Goal: Task Accomplishment & Management: Manage account settings

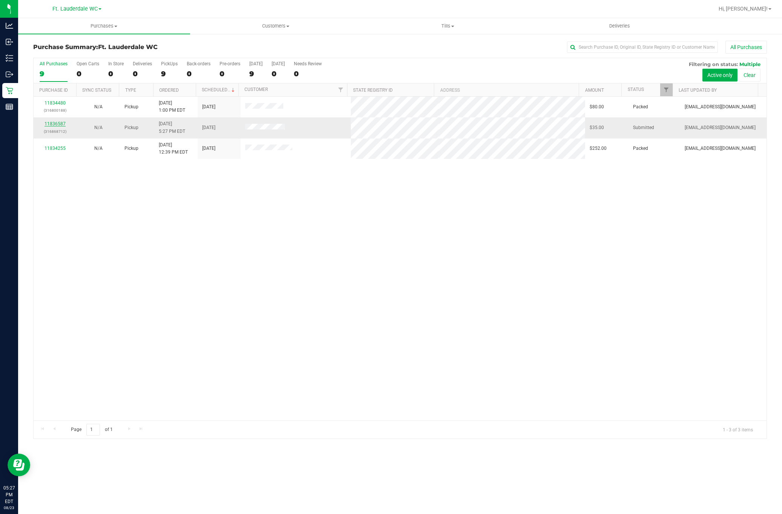
click at [63, 125] on link "11836587" at bounding box center [55, 123] width 21 height 5
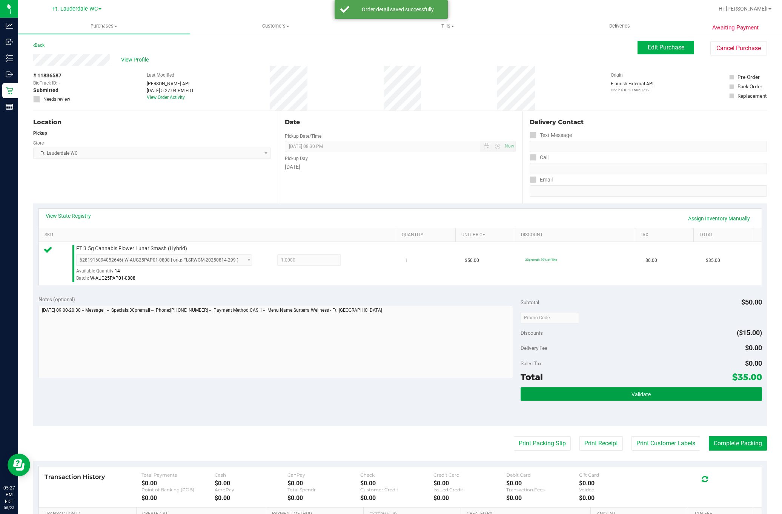
click at [566, 401] on button "Validate" at bounding box center [641, 394] width 241 height 14
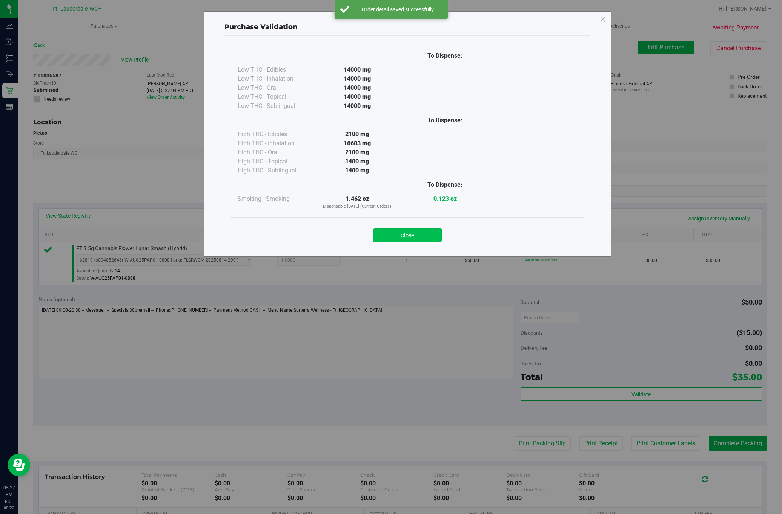
click at [404, 231] on button "Close" at bounding box center [407, 235] width 69 height 14
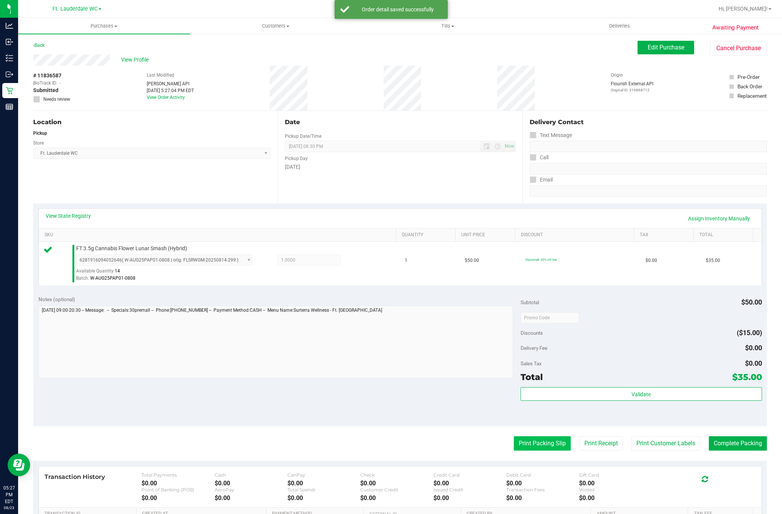
click at [527, 444] on button "Print Packing Slip" at bounding box center [542, 443] width 57 height 14
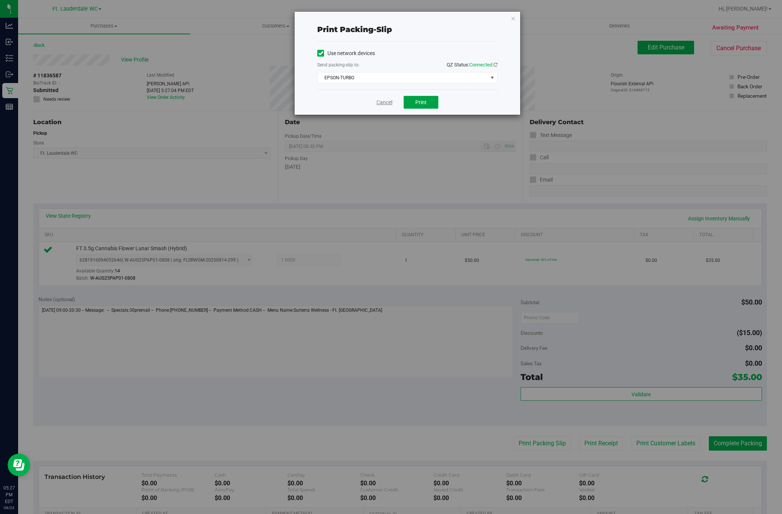
click at [421, 103] on span "Print" at bounding box center [420, 102] width 11 height 6
click at [376, 104] on link "Cancel" at bounding box center [384, 102] width 16 height 8
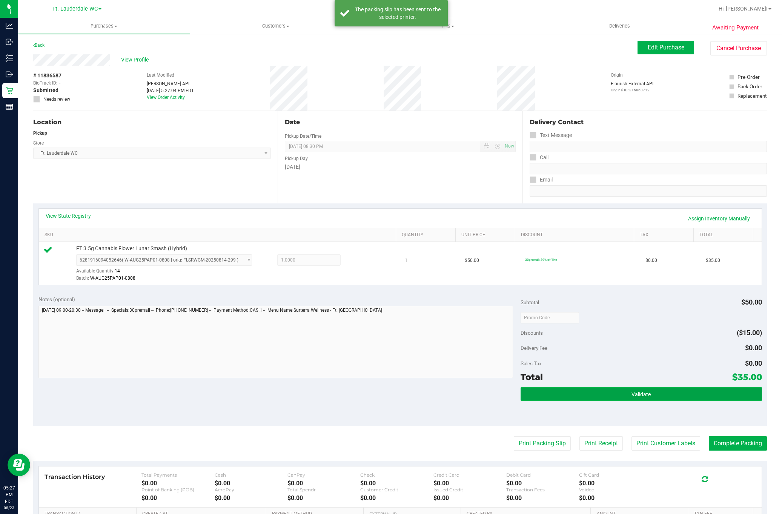
click at [590, 395] on button "Validate" at bounding box center [641, 394] width 241 height 14
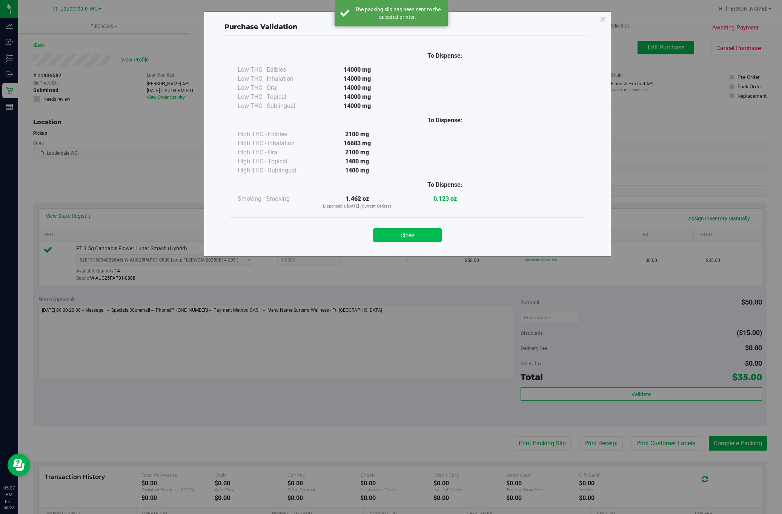
click at [429, 240] on button "Close" at bounding box center [407, 235] width 69 height 14
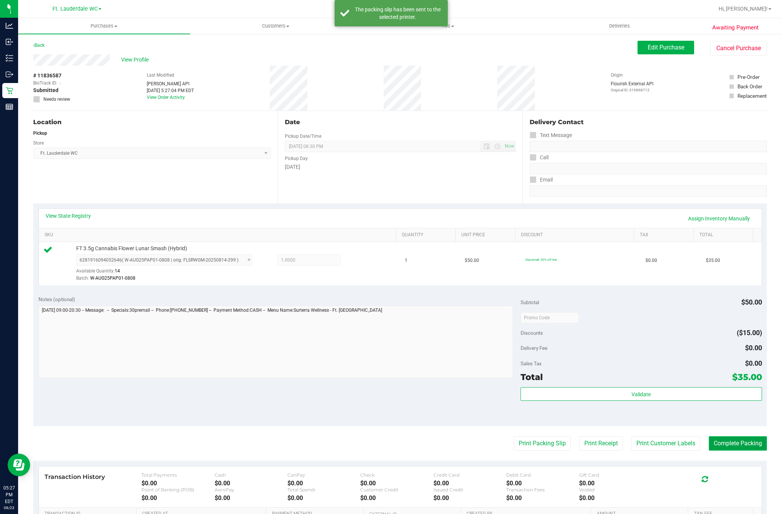
click at [723, 444] on button "Complete Packing" at bounding box center [738, 443] width 58 height 14
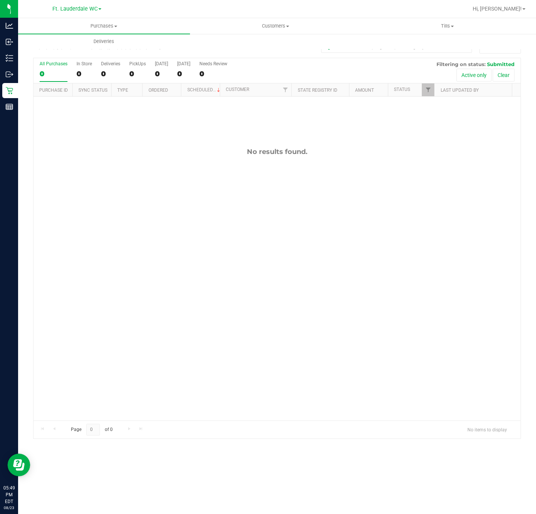
click at [67, 261] on div "No results found." at bounding box center [277, 284] width 487 height 375
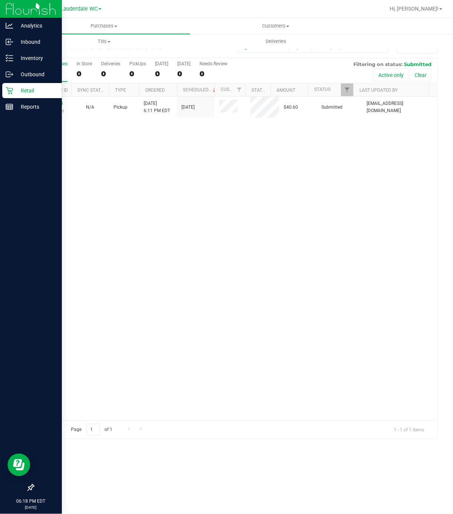
click at [31, 86] on p "Retail" at bounding box center [35, 90] width 45 height 9
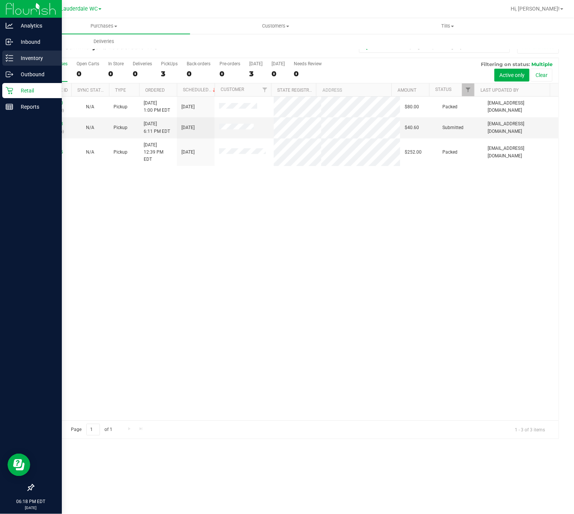
click at [15, 60] on p "Inventory" at bounding box center [35, 58] width 45 height 9
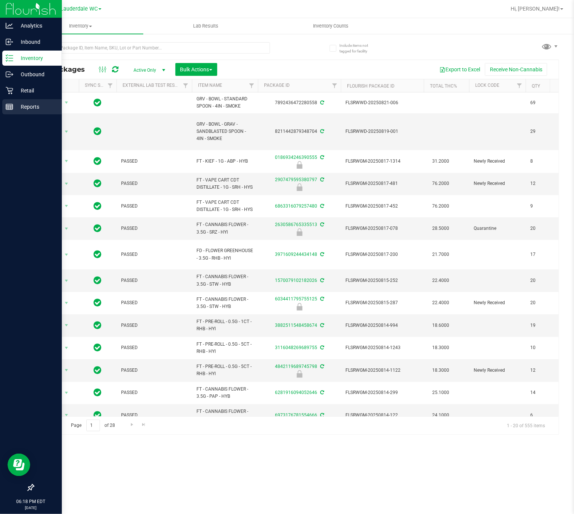
click at [5, 102] on div "Reports" at bounding box center [32, 106] width 60 height 15
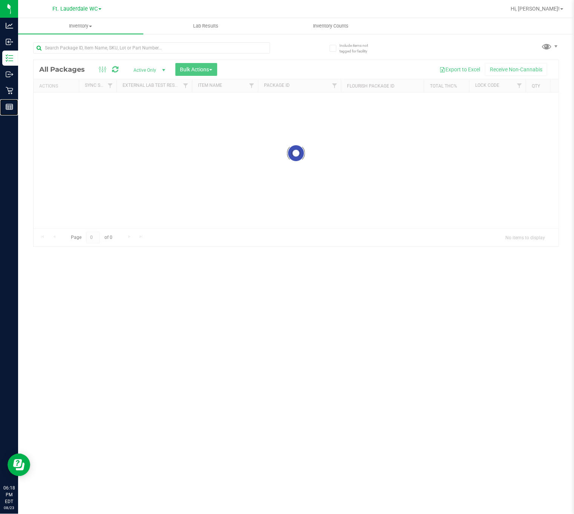
click at [9, 107] on icon at bounding box center [10, 107] width 8 height 8
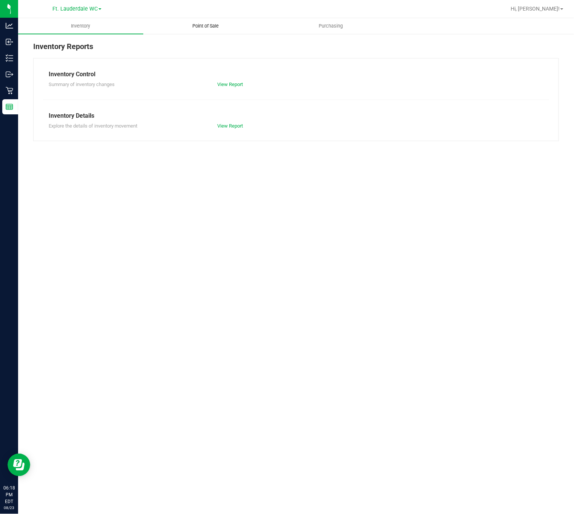
click at [213, 28] on span "Point of Sale" at bounding box center [205, 26] width 47 height 7
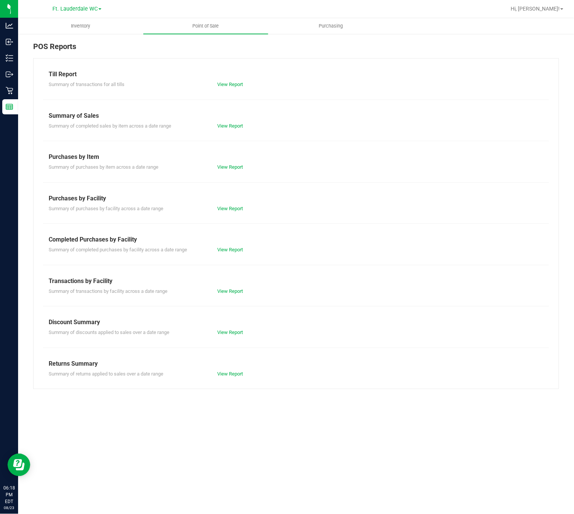
click at [230, 170] on div "View Report" at bounding box center [254, 167] width 84 height 8
click at [232, 163] on div "View Report" at bounding box center [254, 167] width 84 height 8
click at [235, 170] on link "View Report" at bounding box center [230, 167] width 26 height 6
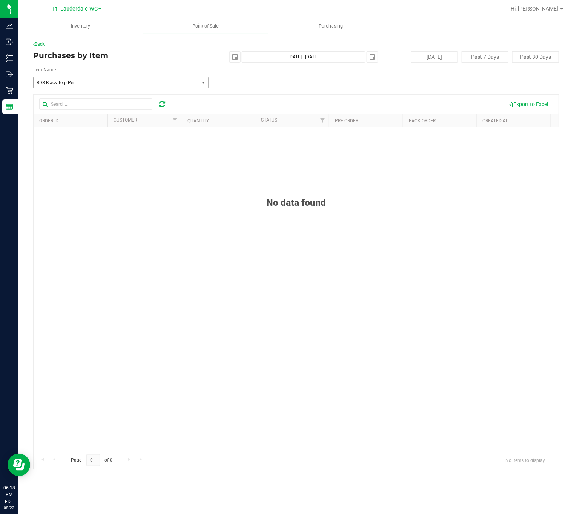
click at [110, 83] on span "BDS Black Terp Pen" at bounding box center [113, 82] width 153 height 5
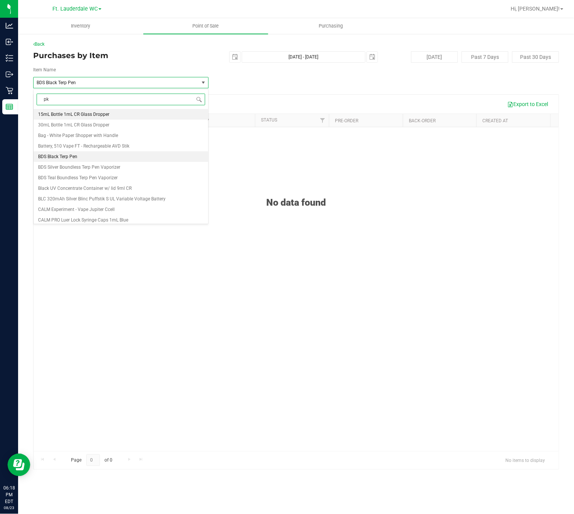
type input "pkt"
click at [119, 127] on span "FD 3.5g Flower Greenhouse PK Trophy (Hybrid-Indica)" at bounding box center [93, 124] width 110 height 5
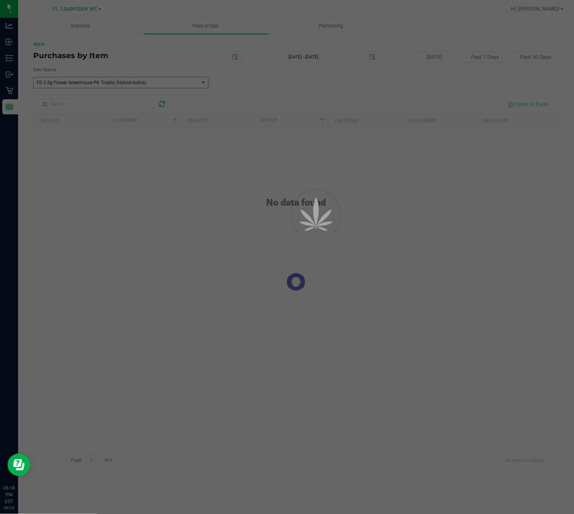
scroll to position [3263, 0]
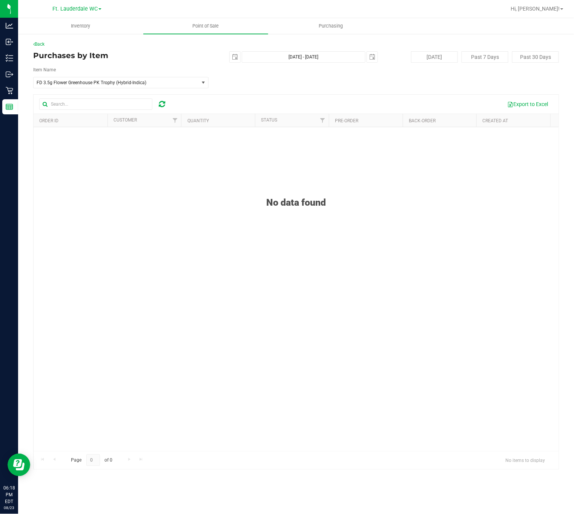
click at [309, 86] on div "Item Name FD 3.5g Flower Greenhouse PK Trophy (Hybrid-Indica) Select Item FD 3.…" at bounding box center [296, 77] width 526 height 22
click at [169, 86] on span "FD 3.5g Flower Greenhouse PK Trophy (Hybrid-Indica)" at bounding box center [116, 82] width 165 height 11
click at [333, 180] on div "No data found" at bounding box center [296, 193] width 525 height 30
click at [140, 84] on span "FD 3.5g Flower Greenhouse PK Trophy (Hybrid-Indica)" at bounding box center [113, 82] width 153 height 5
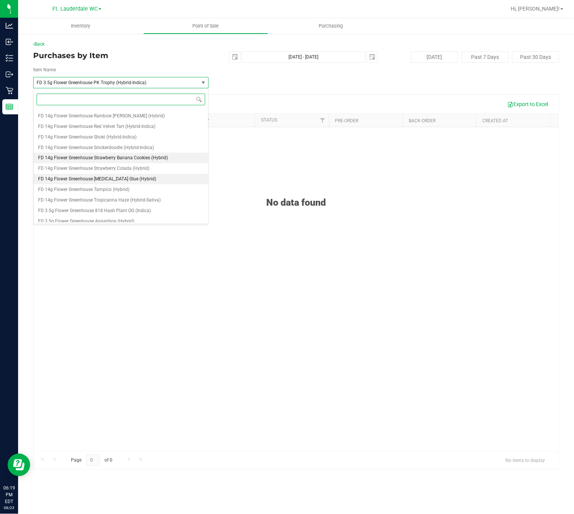
scroll to position [2811, 0]
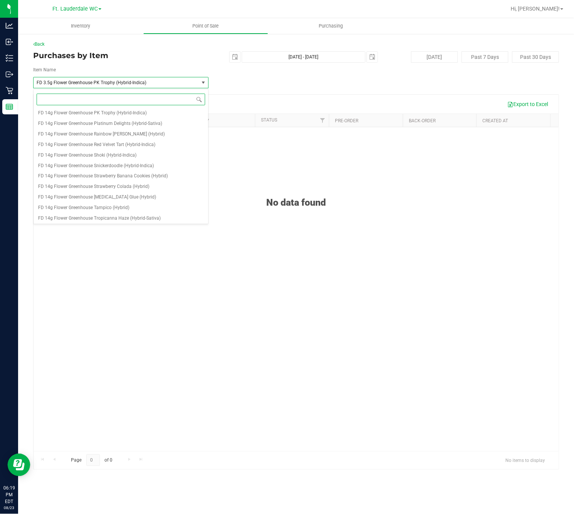
click at [92, 97] on input at bounding box center [121, 100] width 169 height 12
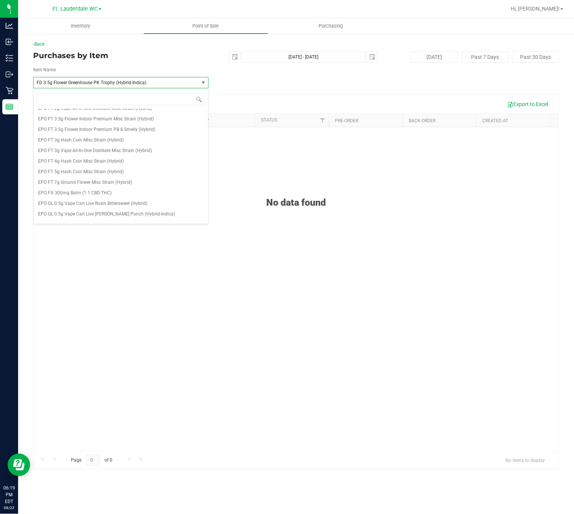
click at [327, 180] on div "No data found" at bounding box center [296, 193] width 525 height 30
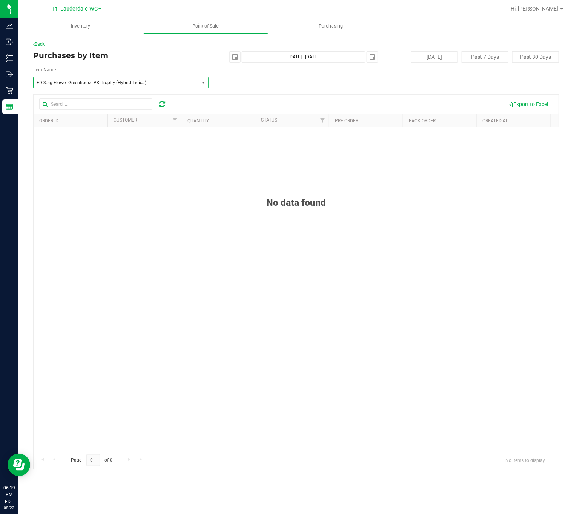
click at [190, 88] on span "FD 3.5g Flower Greenhouse PK Trophy (Hybrid-Indica)" at bounding box center [116, 82] width 165 height 11
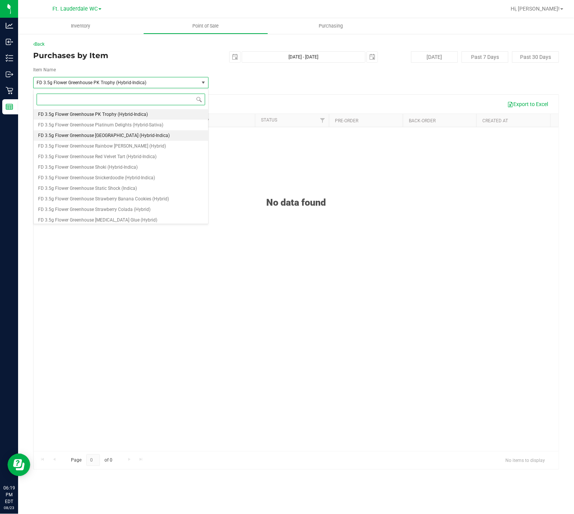
click at [195, 80] on span "FD 3.5g Flower Greenhouse PK Trophy (Hybrid-Indica)" at bounding box center [116, 82] width 165 height 11
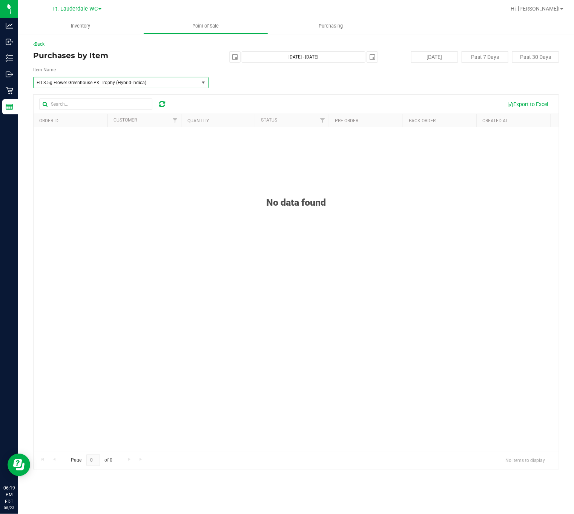
click at [184, 92] on div "Back Purchases by Item 2025-08-23 Aug 23, 2025 - Aug 23, 2025 2025-08-23 Today …" at bounding box center [296, 255] width 526 height 428
click at [187, 88] on span "FD 3.5g Flower Greenhouse PK Trophy (Hybrid-Indica)" at bounding box center [116, 82] width 165 height 11
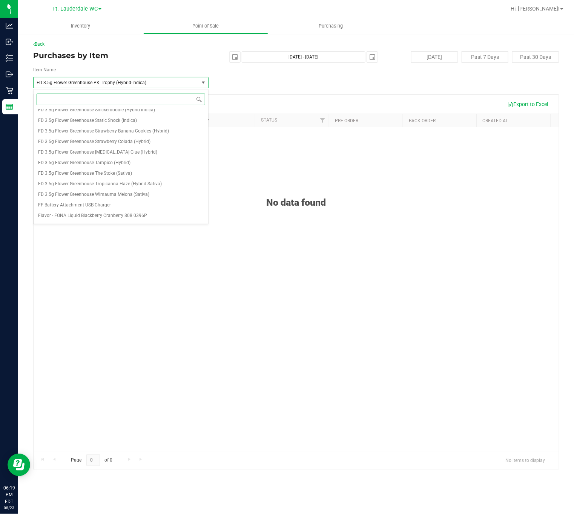
scroll to position [3433, 0]
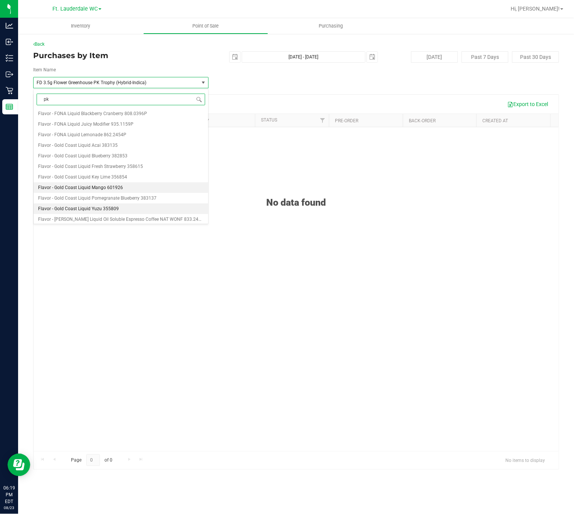
type input "pkt"
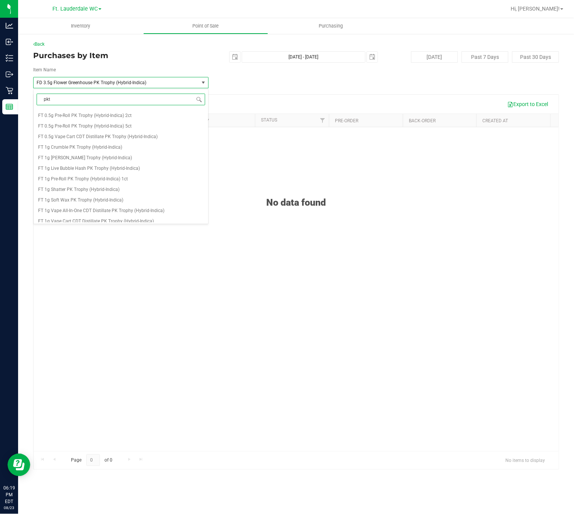
scroll to position [0, 0]
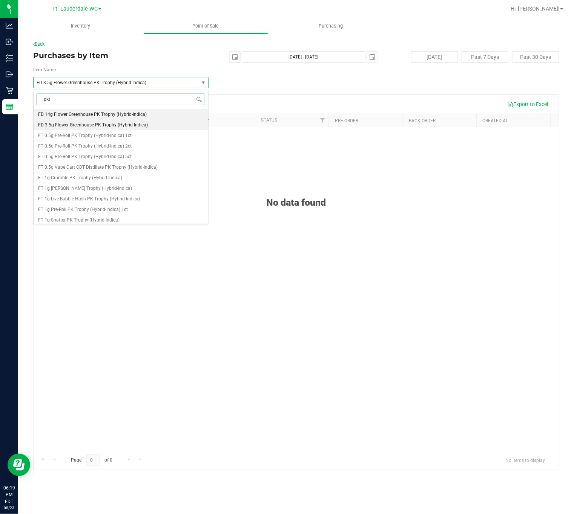
click at [102, 126] on span "FD 3.5g Flower Greenhouse PK Trophy (Hybrid-Indica)" at bounding box center [93, 124] width 110 height 5
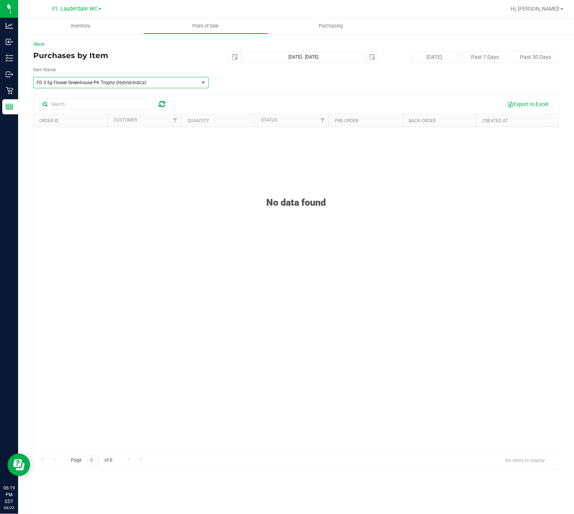
click at [136, 174] on div "No data found" at bounding box center [296, 314] width 525 height 375
click at [161, 212] on div "No data found" at bounding box center [296, 314] width 525 height 375
click at [238, 58] on span "select" at bounding box center [235, 57] width 11 height 11
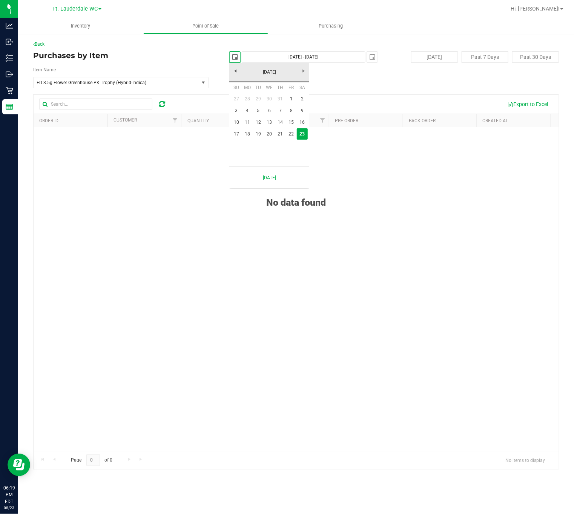
scroll to position [0, 19]
click at [287, 134] on link "22" at bounding box center [291, 134] width 11 height 12
type input "2025-08-22"
type input "Aug 22, 2025 - Aug 23, 2025"
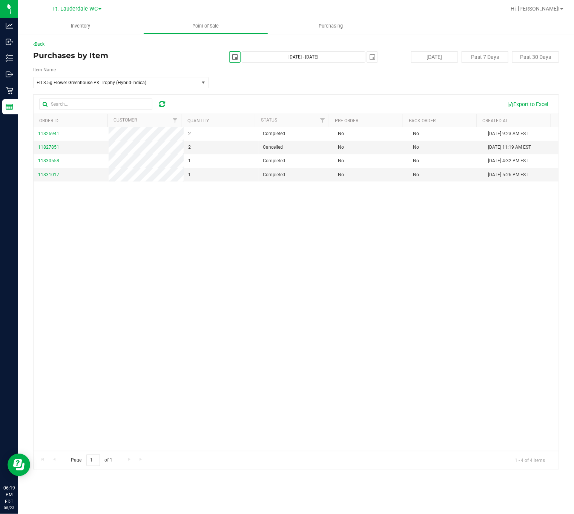
click at [169, 432] on div "11826941 2 Completed No No Aug 22, 2025 9:23 AM EST 11827851 2 Cancelled No No …" at bounding box center [296, 289] width 525 height 324
click at [206, 187] on div "11826941 2 Completed No No Aug 22, 2025 9:23 AM EST 11827851 2 Cancelled No No …" at bounding box center [296, 289] width 525 height 324
click at [207, 191] on div "11826941 2 Completed No No Aug 22, 2025 9:23 AM EST 11827851 2 Cancelled No No …" at bounding box center [296, 289] width 525 height 324
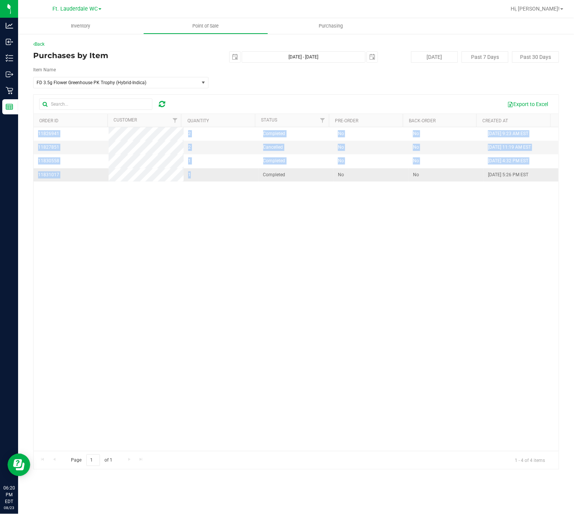
drag, startPoint x: 210, startPoint y: 186, endPoint x: 212, endPoint y: 180, distance: 5.8
click at [212, 180] on div "11826941 2 Completed No No Aug 22, 2025 9:23 AM EST 11827851 2 Cancelled No No …" at bounding box center [296, 289] width 525 height 324
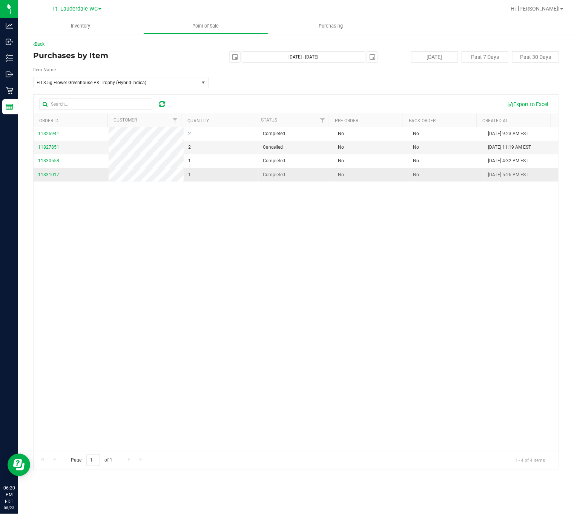
click at [210, 180] on td "1" at bounding box center [221, 174] width 75 height 13
click at [218, 220] on div "11826941 2 Completed No No Aug 22, 2025 9:23 AM EST 11827851 2 Cancelled No No …" at bounding box center [296, 289] width 525 height 324
click at [222, 227] on div "11826941 2 Completed No No Aug 22, 2025 9:23 AM EST 11827851 2 Cancelled No No …" at bounding box center [296, 289] width 525 height 324
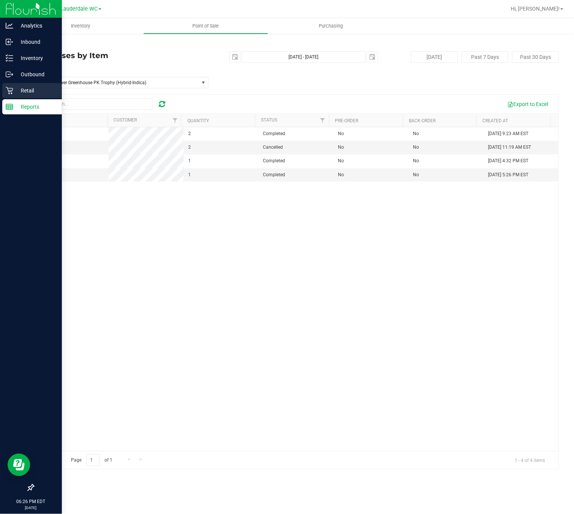
click at [9, 91] on icon at bounding box center [9, 90] width 7 height 7
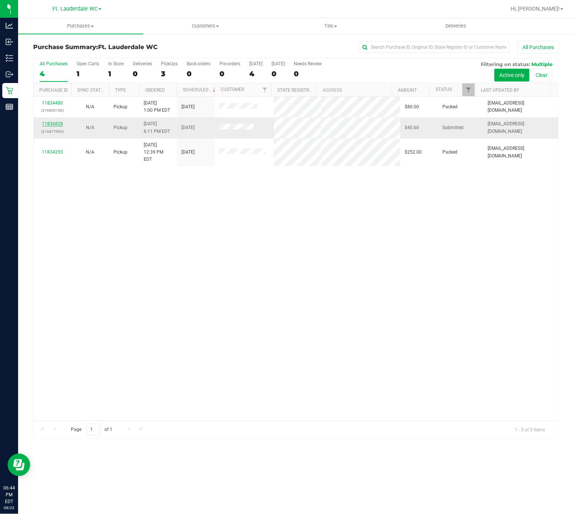
click at [54, 122] on link "11836828" at bounding box center [52, 123] width 21 height 5
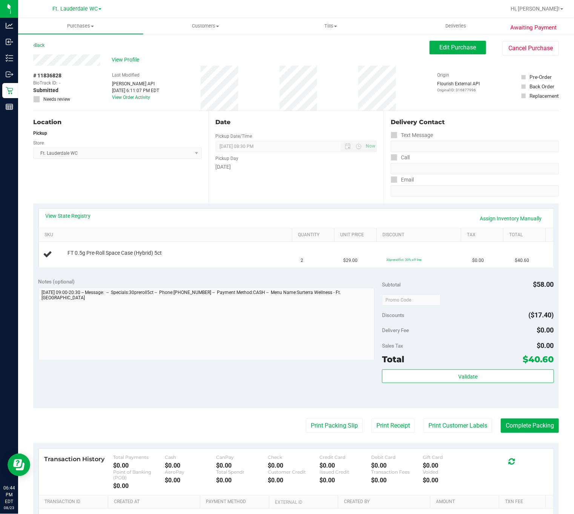
click at [114, 189] on div "Location Pickup Store Ft. Lauderdale WC Select Store Bonita Springs WC Boynton …" at bounding box center [120, 157] width 175 height 92
click at [160, 183] on div "Location Pickup Store Ft. Lauderdale WC Select Store Bonita Springs WC Boynton …" at bounding box center [120, 157] width 175 height 92
click at [160, 169] on div "Location Pickup Store Ft. Lauderdale WC Select Store Bonita Springs WC Boynton …" at bounding box center [120, 157] width 175 height 92
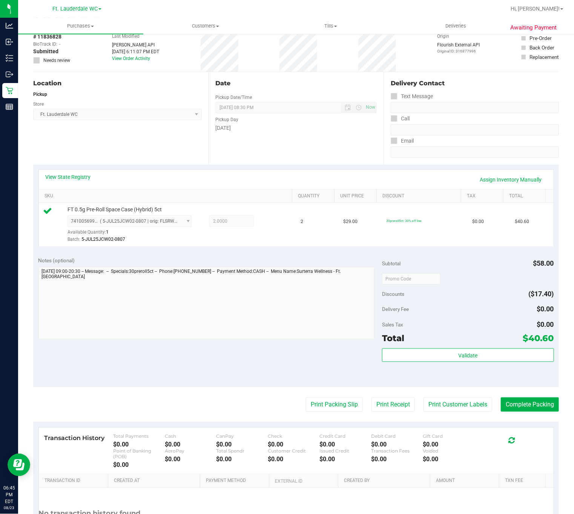
scroll to position [57, 0]
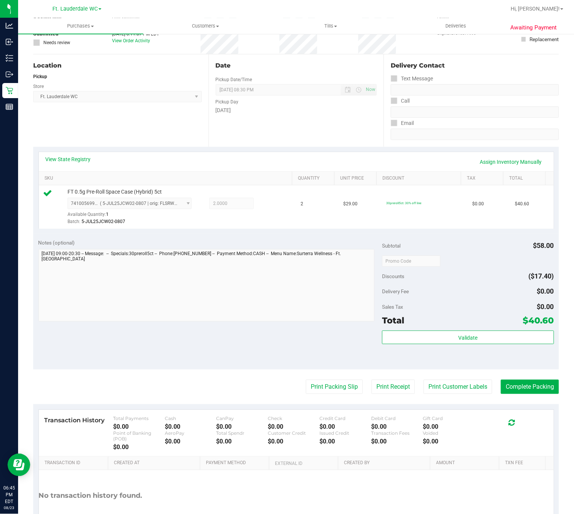
click at [458, 326] on div "Total $40.60" at bounding box center [468, 320] width 172 height 14
click at [460, 339] on span "Validate" at bounding box center [467, 338] width 19 height 6
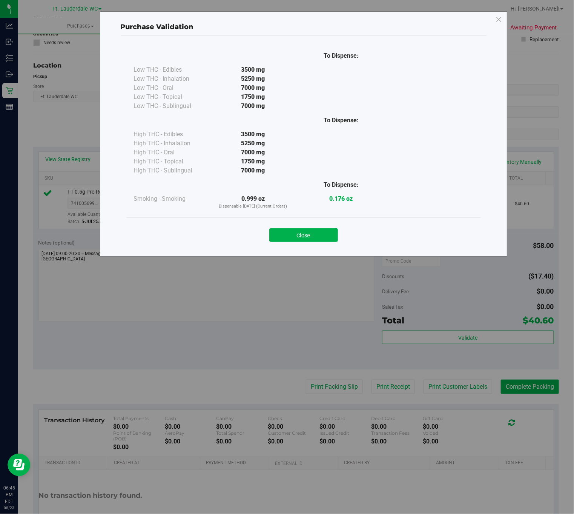
click at [332, 209] on div "0.176 oz" at bounding box center [341, 201] width 88 height 15
click at [329, 227] on div "Close" at bounding box center [303, 232] width 343 height 19
click at [327, 233] on button "Close" at bounding box center [303, 235] width 69 height 14
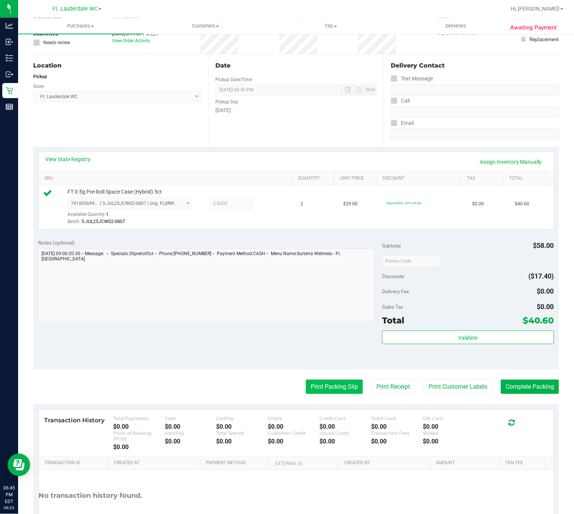
click at [335, 382] on button "Print Packing Slip" at bounding box center [334, 386] width 57 height 14
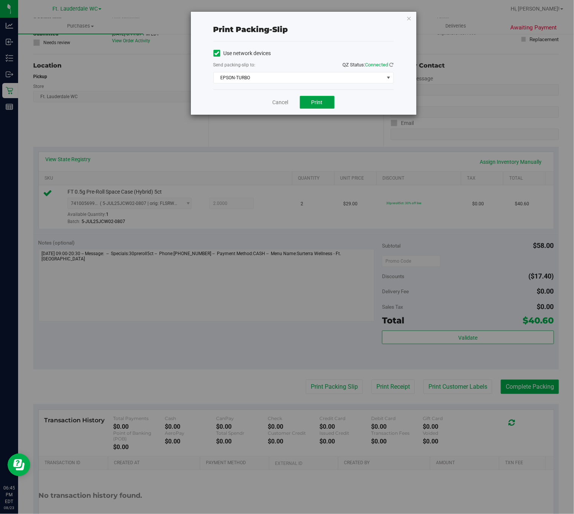
click at [312, 99] on button "Print" at bounding box center [317, 102] width 35 height 13
click at [273, 104] on link "Cancel" at bounding box center [281, 102] width 16 height 8
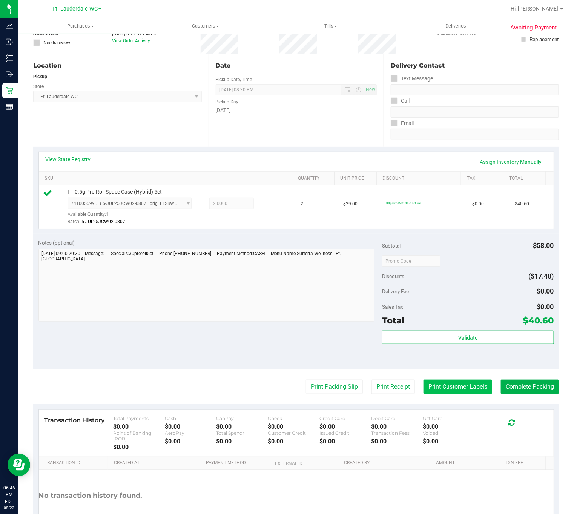
click at [453, 383] on button "Print Customer Labels" at bounding box center [458, 386] width 69 height 14
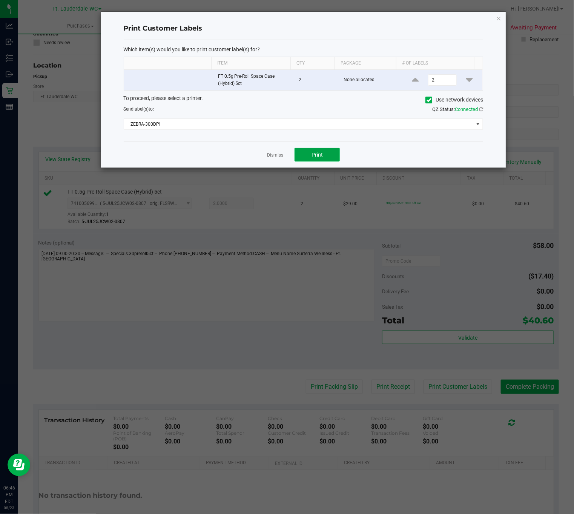
click at [305, 161] on button "Print" at bounding box center [317, 155] width 45 height 14
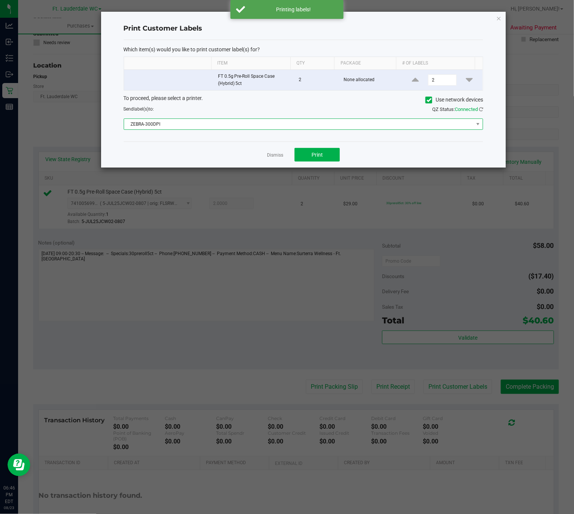
click at [270, 127] on span "ZEBRA-300DPI" at bounding box center [299, 124] width 350 height 11
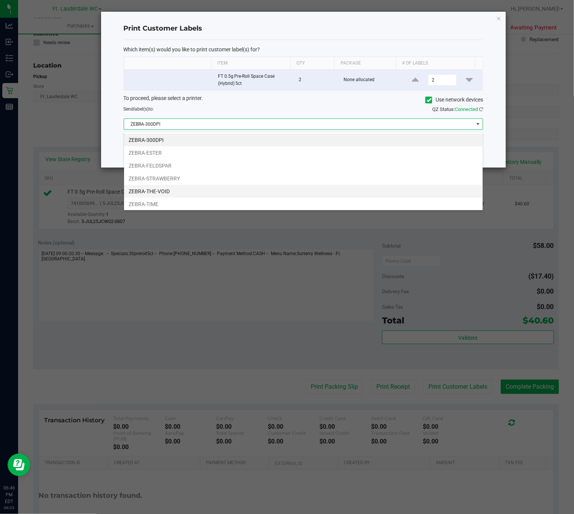
scroll to position [17, 0]
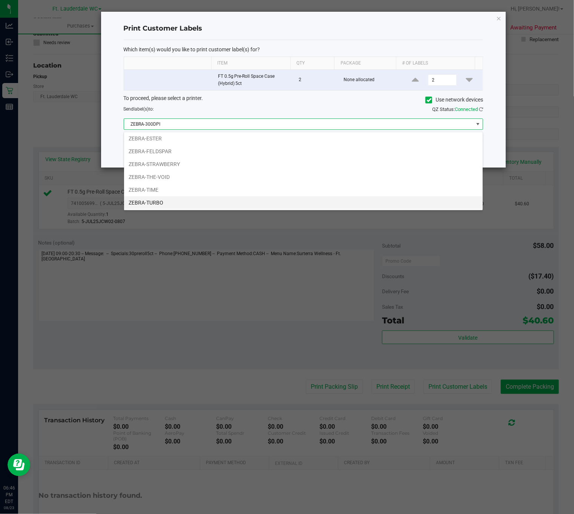
click at [184, 202] on li "ZEBRA-TURBO" at bounding box center [303, 202] width 359 height 13
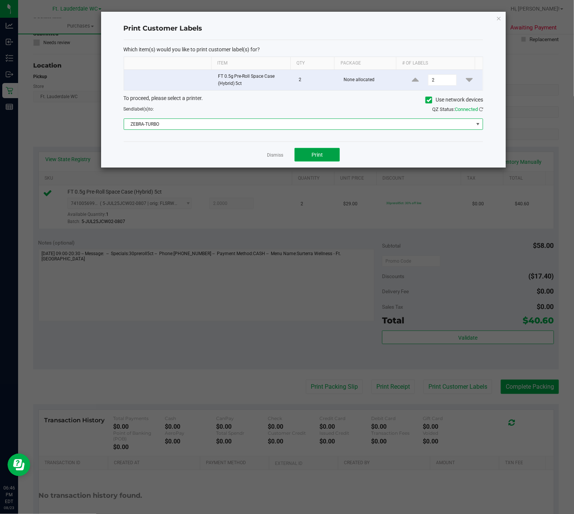
click at [311, 152] on button "Print" at bounding box center [317, 155] width 45 height 14
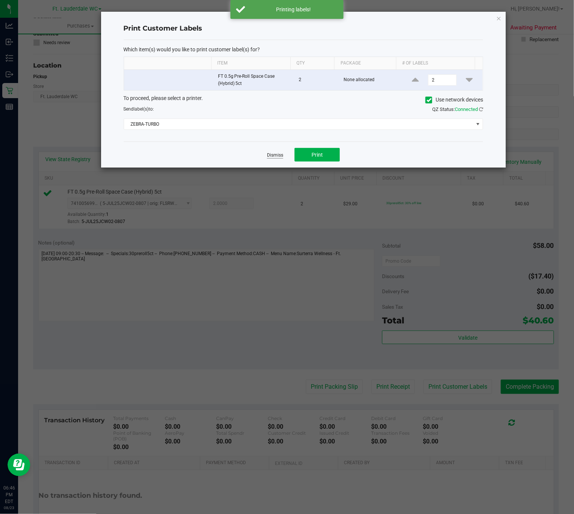
click at [274, 156] on link "Dismiss" at bounding box center [275, 155] width 16 height 6
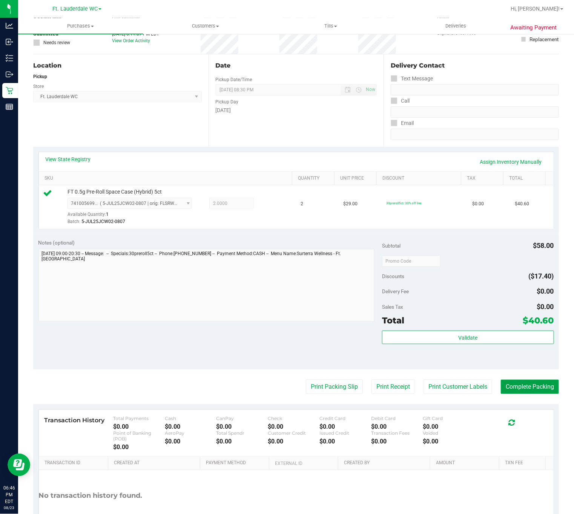
click at [524, 384] on button "Complete Packing" at bounding box center [530, 386] width 58 height 14
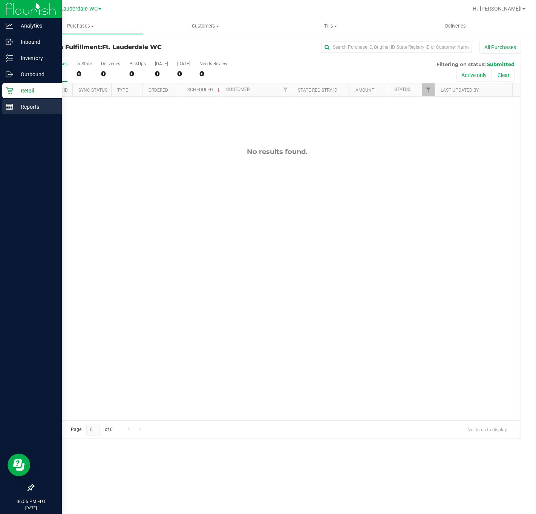
click at [17, 111] on p "Reports" at bounding box center [35, 106] width 45 height 9
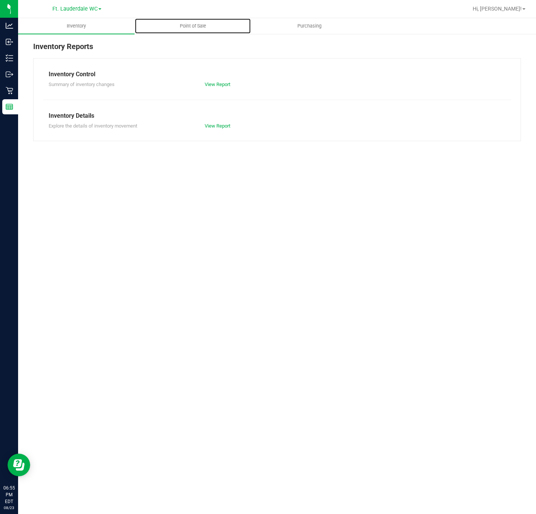
click at [196, 30] on uib-tab-heading "Point of Sale" at bounding box center [193, 25] width 116 height 15
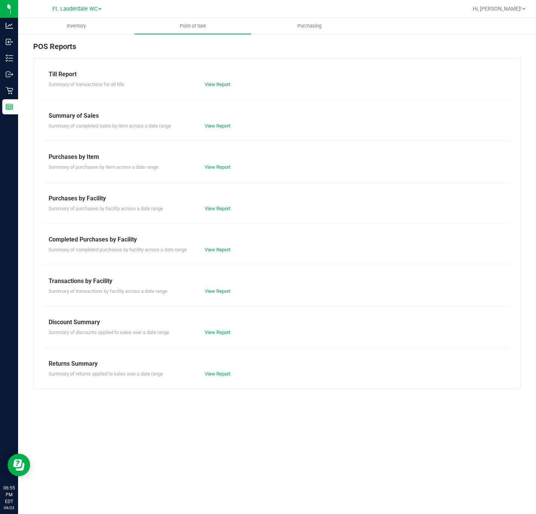
click at [221, 241] on div "Completed Purchases by Facility" at bounding box center [277, 239] width 457 height 9
click at [220, 246] on div "Summary of completed purchases by facility across a date range View Report" at bounding box center [277, 248] width 468 height 9
click at [220, 247] on link "View Report" at bounding box center [218, 250] width 26 height 6
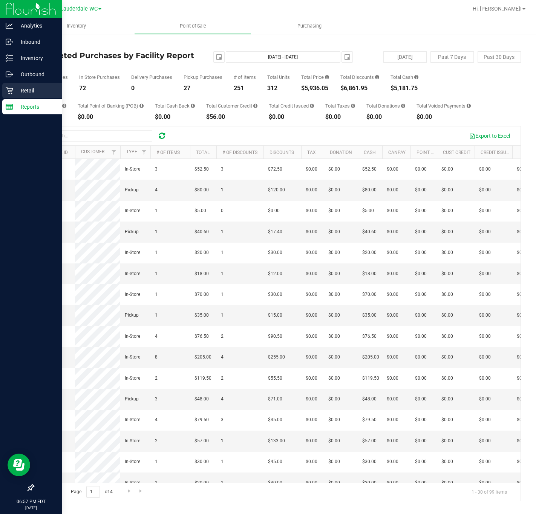
click at [4, 93] on div "Retail" at bounding box center [32, 90] width 60 height 15
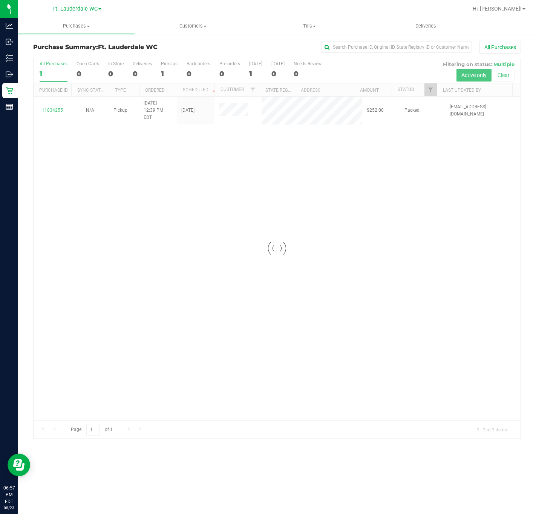
click at [430, 263] on div "Loading... 11834255 N/A Pickup 8/23/2025 12:39 PM EDT 8/23/2025 $252.00 Packed …" at bounding box center [277, 259] width 487 height 324
click at [416, 254] on div "11834255 N/A Pickup 8/23/2025 12:39 PM EDT 8/23/2025 $252.00 Packed esingletary…" at bounding box center [277, 259] width 487 height 324
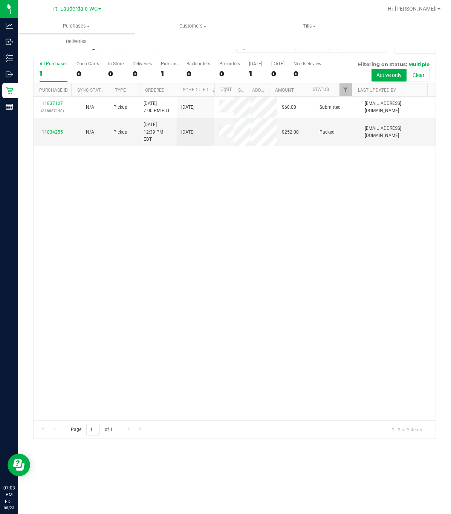
click at [198, 310] on div "11837127 (316887140) N/A Pickup 8/23/2025 7:00 PM EDT 8/23/2025 $60.00 Submitte…" at bounding box center [235, 259] width 402 height 324
click at [407, 303] on div "11837127 (316887140) N/A Pickup 8/23/2025 7:00 PM EDT 8/23/2025 $60.00 Submitte…" at bounding box center [235, 259] width 402 height 324
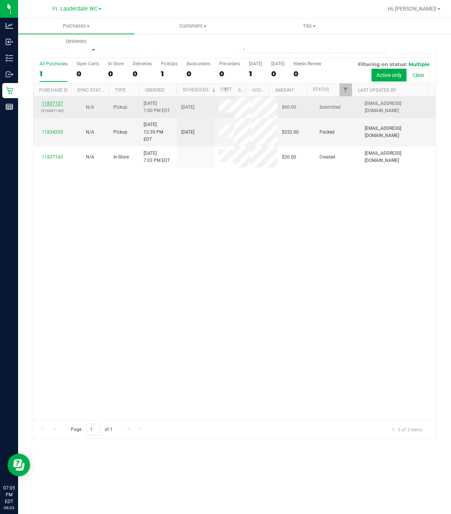
click at [54, 105] on link "11837127" at bounding box center [52, 103] width 21 height 5
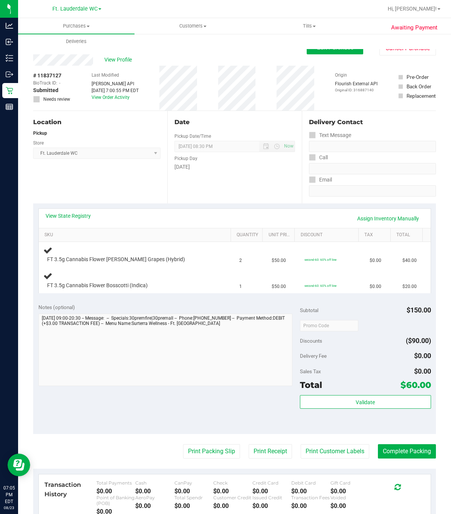
click at [138, 186] on div "Location Pickup Store Ft. Lauderdale WC Select Store Bonita Springs WC Boynton …" at bounding box center [100, 157] width 134 height 92
click at [100, 190] on div "Location Pickup Store Ft. Lauderdale WC Select Store Bonita Springs WC Boynton …" at bounding box center [100, 157] width 134 height 92
click at [146, 284] on span "FT 3.5g Cannabis Flower Bosscotti (Indica)" at bounding box center [97, 285] width 101 height 7
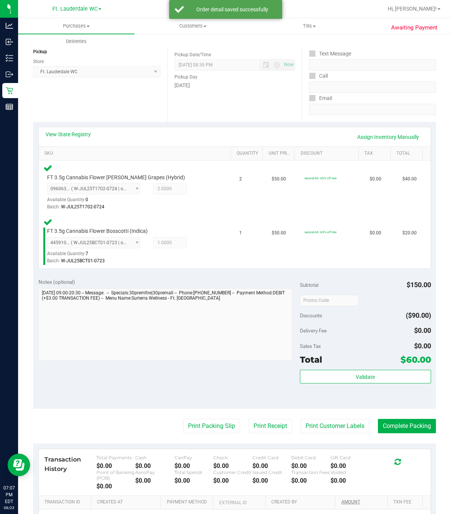
scroll to position [176, 0]
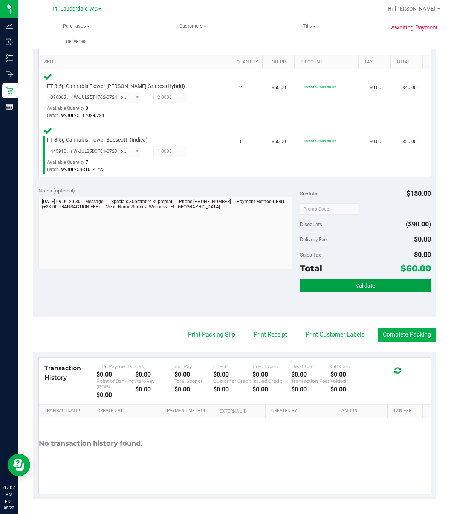
drag, startPoint x: 364, startPoint y: 285, endPoint x: 352, endPoint y: 297, distance: 17.1
click at [364, 284] on span "Validate" at bounding box center [365, 286] width 19 height 6
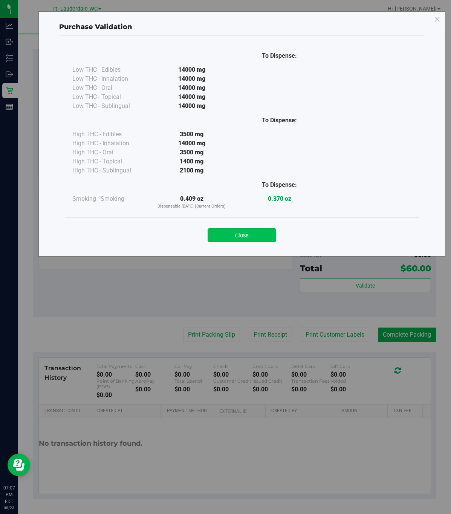
click at [239, 235] on button "Close" at bounding box center [242, 235] width 69 height 14
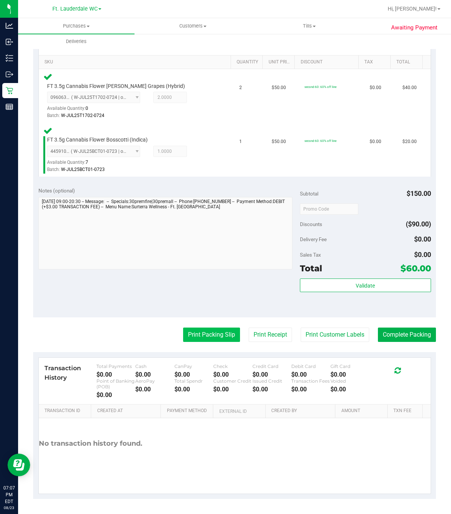
click at [211, 327] on button "Print Packing Slip" at bounding box center [211, 334] width 57 height 14
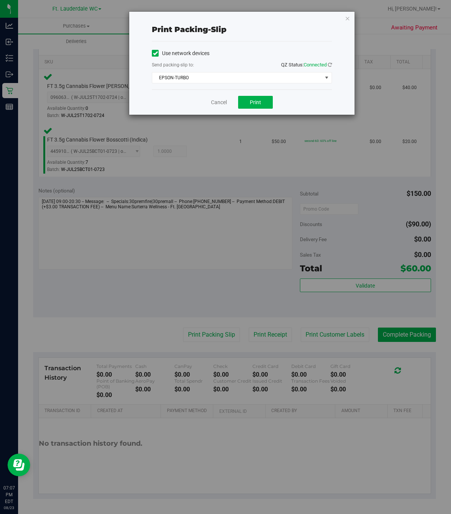
click at [250, 112] on div "Cancel Print" at bounding box center [242, 101] width 180 height 25
click at [251, 109] on button "Print" at bounding box center [255, 102] width 35 height 13
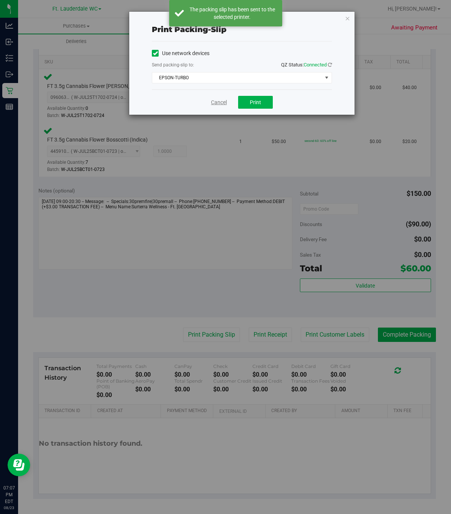
click at [220, 103] on link "Cancel" at bounding box center [219, 102] width 16 height 8
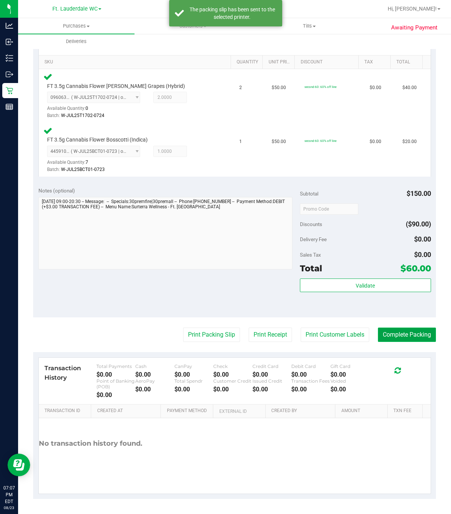
click at [423, 332] on button "Complete Packing" at bounding box center [407, 334] width 58 height 14
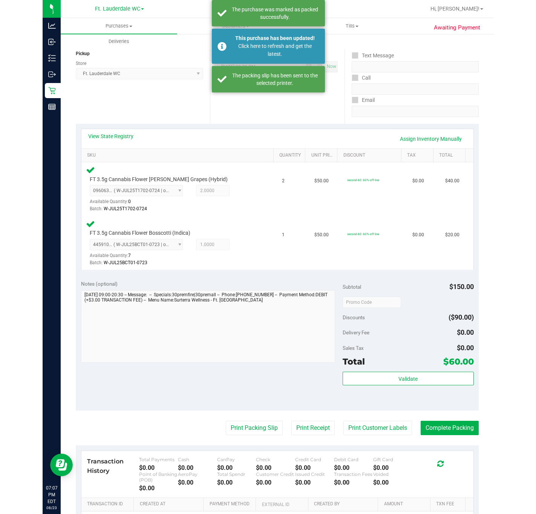
scroll to position [0, 0]
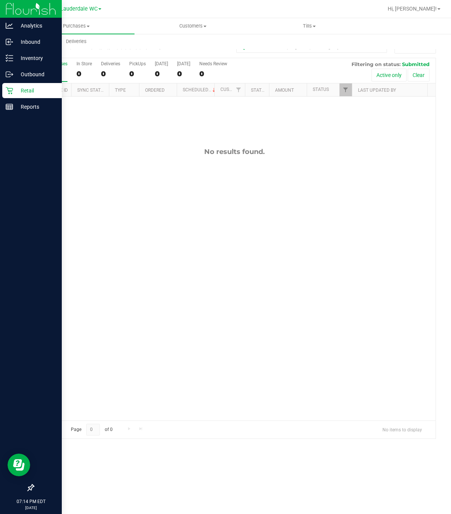
click at [7, 92] on icon at bounding box center [10, 91] width 8 height 8
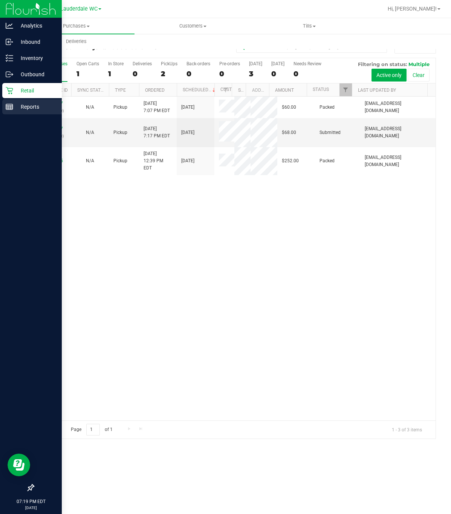
click at [16, 105] on p "Reports" at bounding box center [35, 106] width 45 height 9
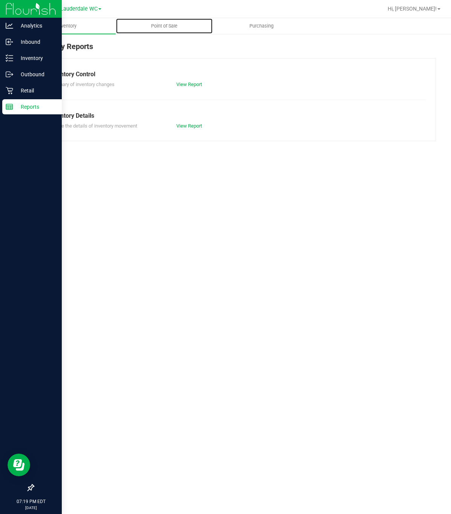
click at [193, 30] on uib-tab-heading "Point of Sale" at bounding box center [164, 25] width 97 height 15
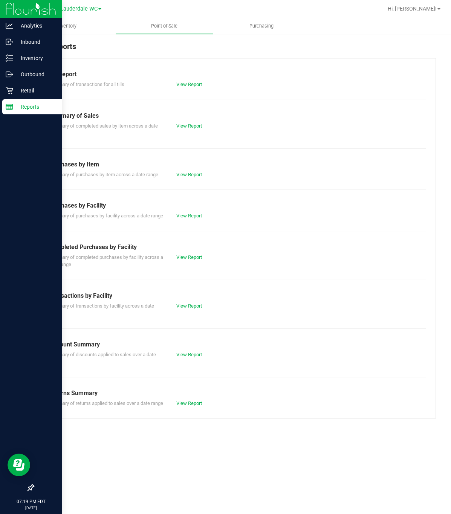
click at [191, 252] on div "Completed Purchases by Facility" at bounding box center [235, 247] width 372 height 9
click at [191, 261] on div "View Report" at bounding box center [203, 257] width 64 height 8
click at [191, 260] on link "View Report" at bounding box center [190, 257] width 26 height 6
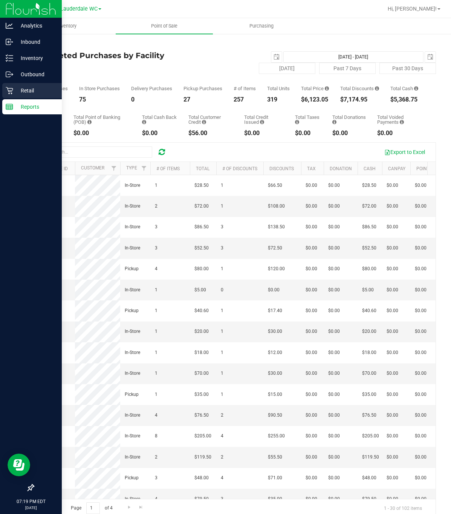
click at [2, 88] on div "Retail" at bounding box center [32, 90] width 60 height 15
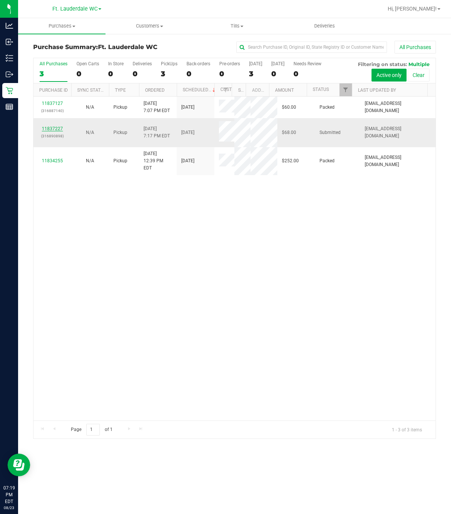
click at [57, 126] on link "11837227" at bounding box center [52, 128] width 21 height 5
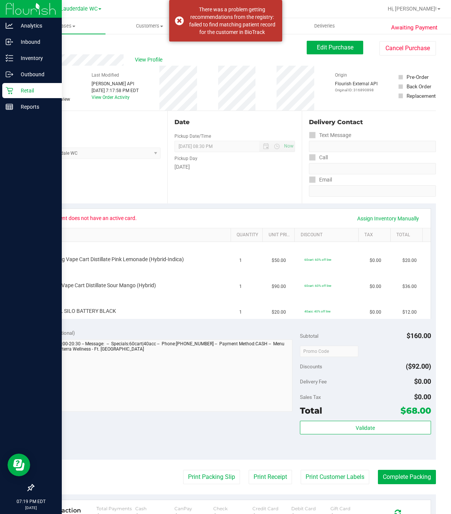
click at [14, 94] on p "Retail" at bounding box center [35, 90] width 45 height 9
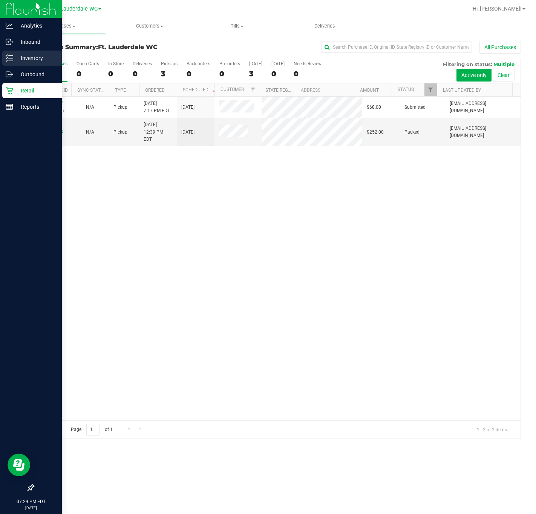
click at [35, 58] on p "Inventory" at bounding box center [35, 58] width 45 height 9
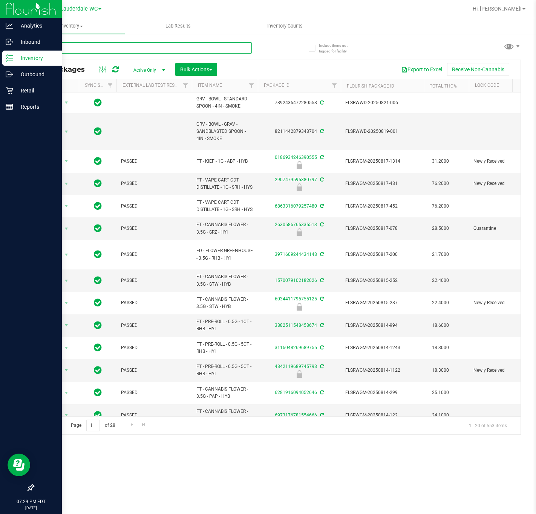
click at [110, 50] on input "text" at bounding box center [142, 47] width 219 height 11
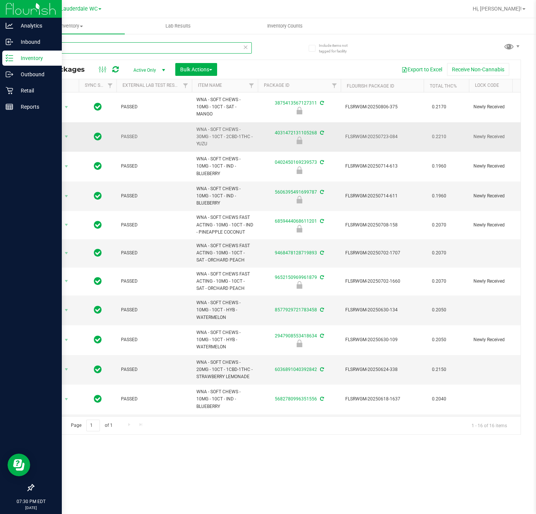
scroll to position [57, 0]
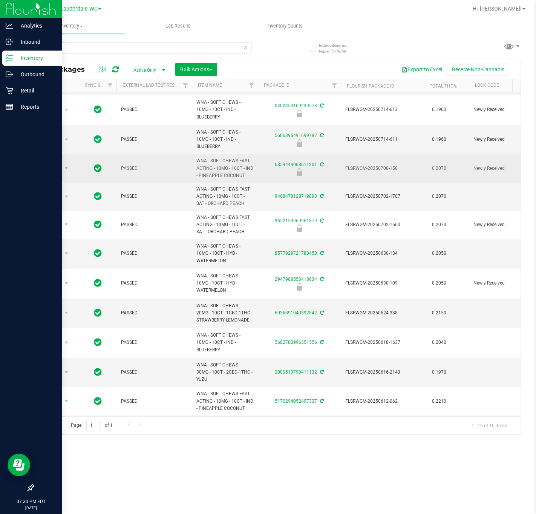
click at [222, 165] on span "WNA - SOFT CHEWS FAST ACTING - 10MG - 10CT - IND - PINEAPPLE COCONUT" at bounding box center [225, 168] width 57 height 22
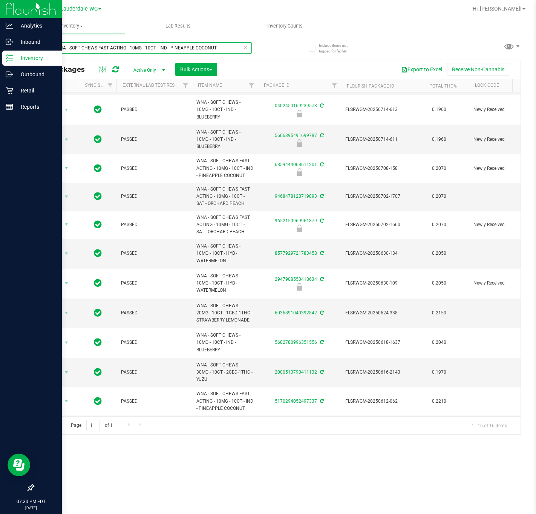
click at [100, 47] on input "WNAWNA - SOFT CHEWS FAST ACTING - 10MG - 10CT - IND - PINEAPPLE COCONUT" at bounding box center [142, 47] width 219 height 11
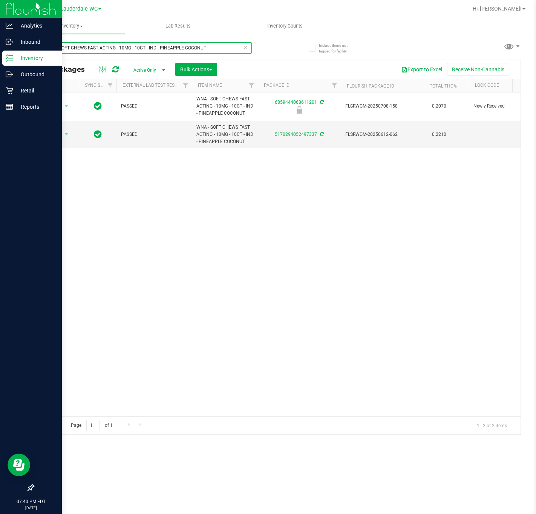
click at [210, 49] on input "WNA - SOFT CHEWS FAST ACTING - 10MG - 10CT - IND - PINEAPPLE COCONUT" at bounding box center [142, 47] width 219 height 11
type input "lotion"
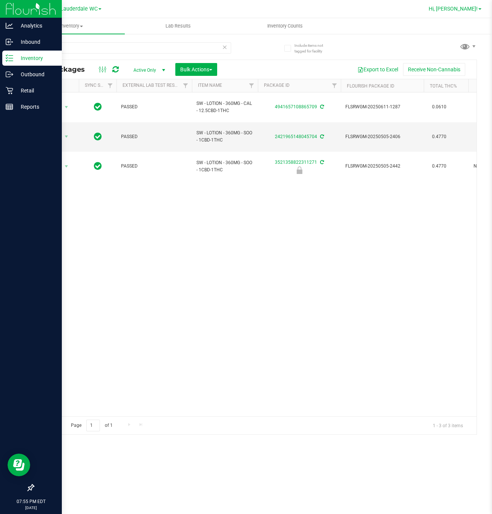
click at [465, 8] on span "Hi, [PERSON_NAME]!" at bounding box center [453, 9] width 49 height 6
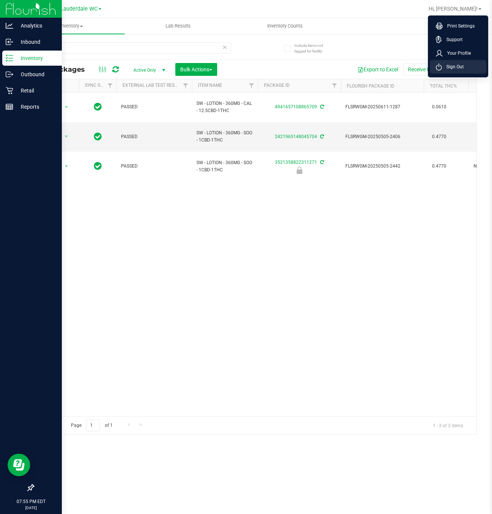
click at [457, 63] on span "Sign Out" at bounding box center [453, 67] width 22 height 8
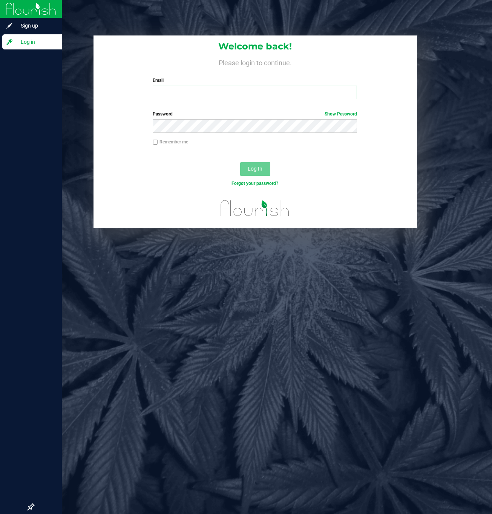
click at [179, 95] on input "Email" at bounding box center [255, 93] width 204 height 14
type input "tgramenidis@liveparallel.com"
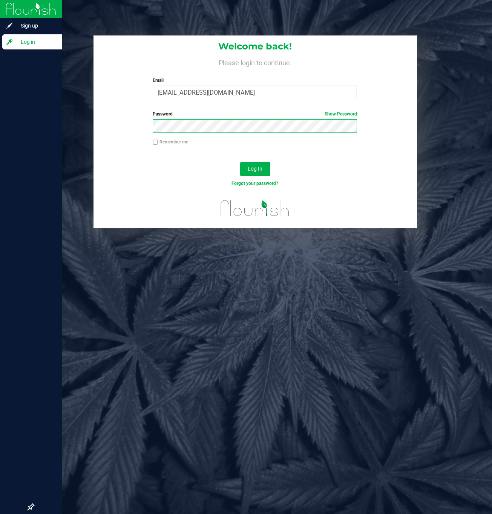
click at [240, 162] on button "Log In" at bounding box center [255, 169] width 30 height 14
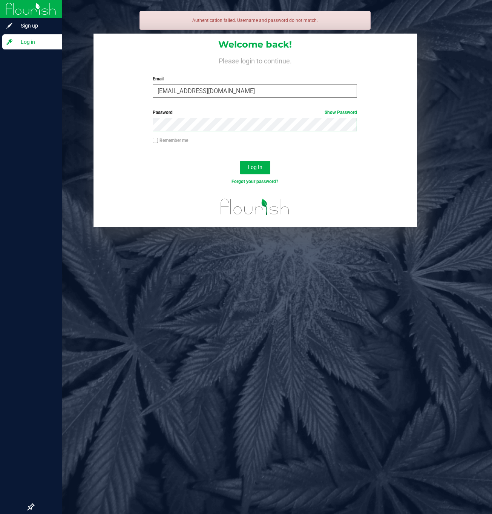
click at [240, 161] on button "Log In" at bounding box center [255, 168] width 30 height 14
